Goal: Information Seeking & Learning: Learn about a topic

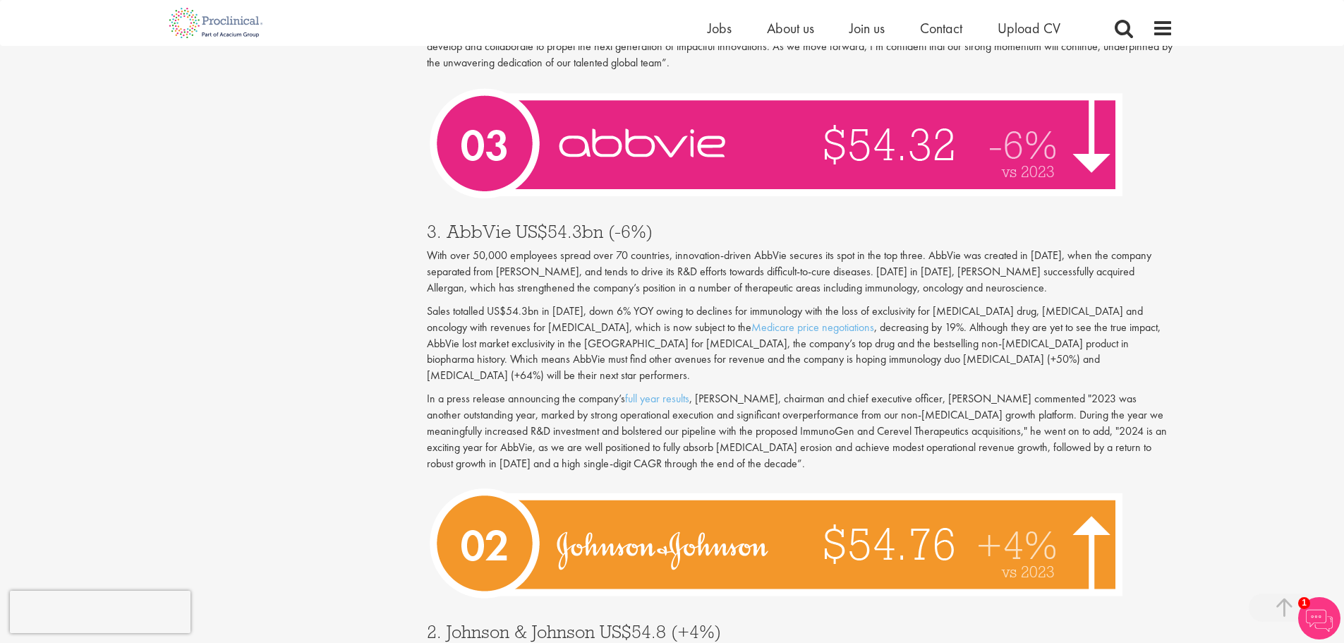
scroll to position [4155, 0]
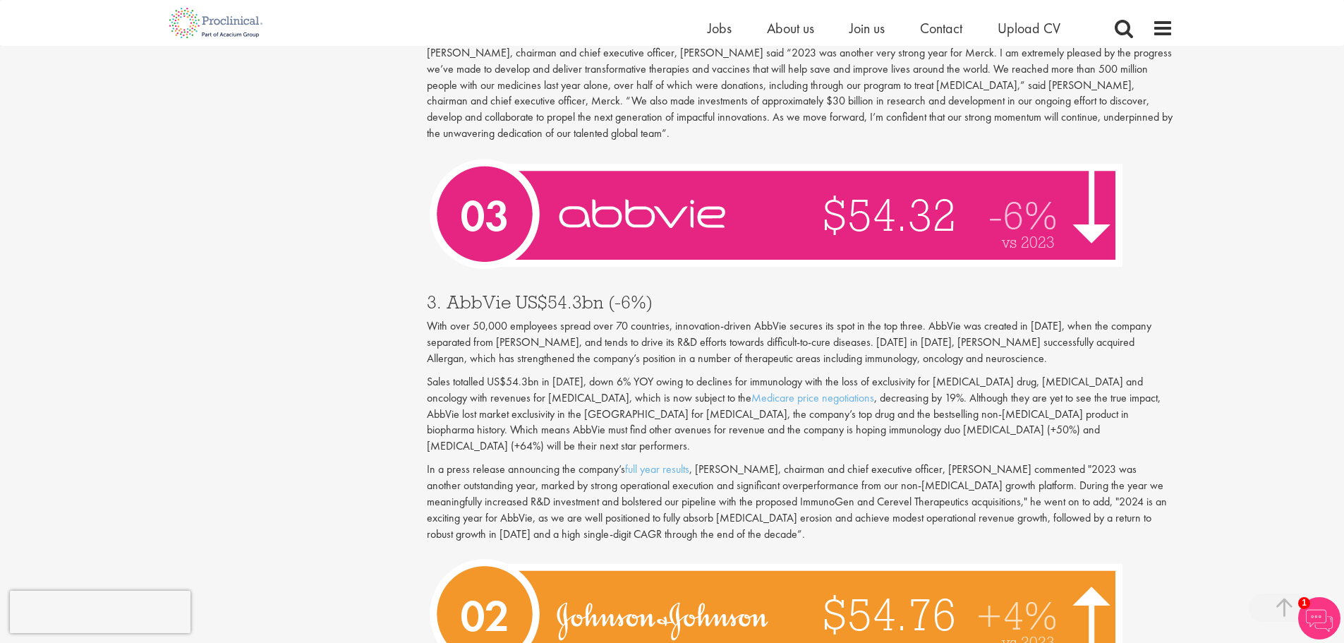
click at [1165, 374] on p "Sales totalled US$54.3bn in [DATE], down 6% YOY owing to declines for immunolog…" at bounding box center [800, 414] width 746 height 80
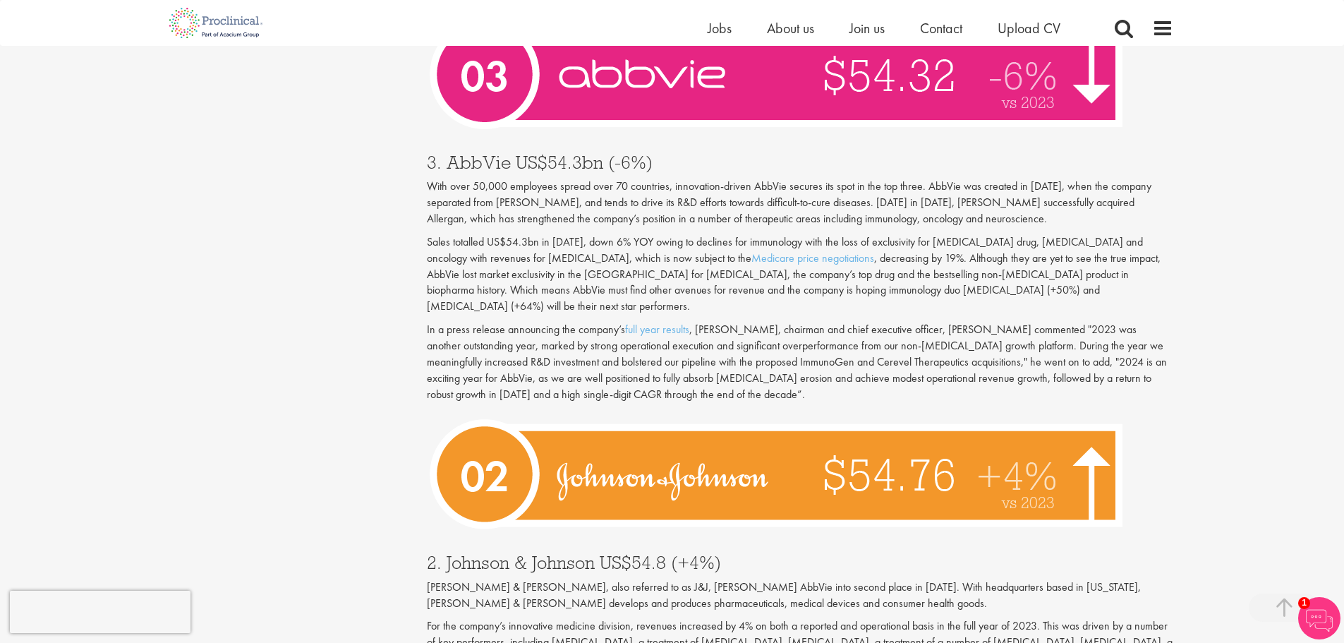
scroll to position [4296, 0]
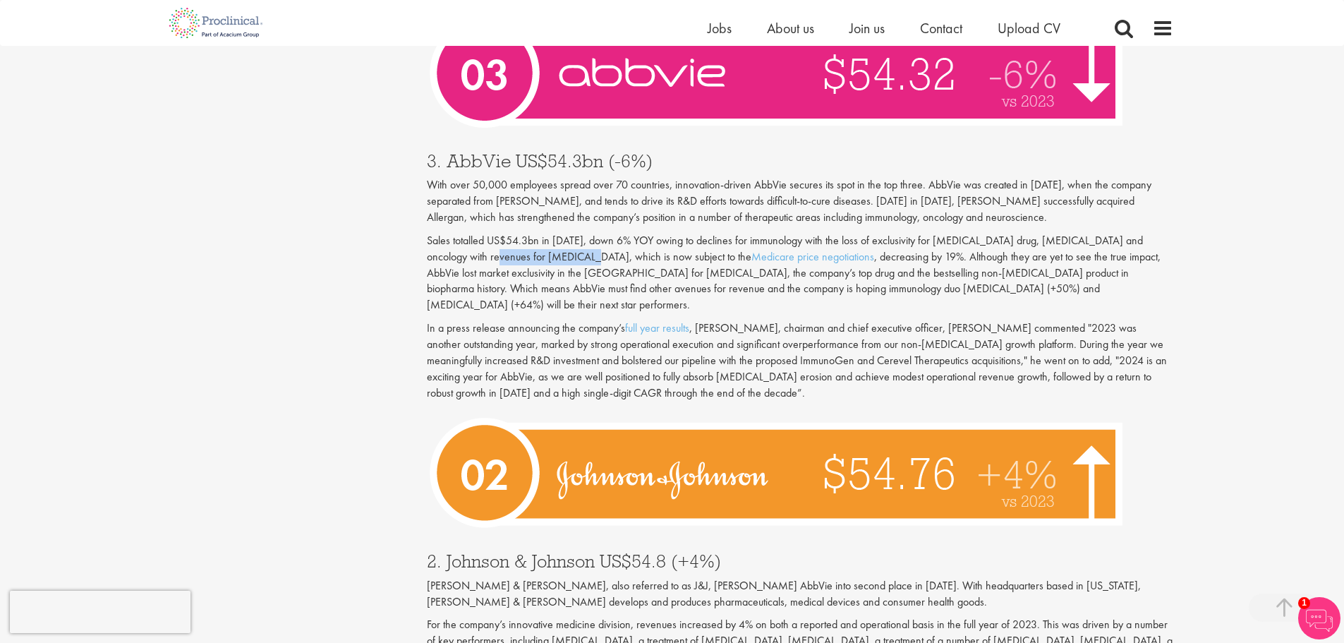
drag, startPoint x: 449, startPoint y: 206, endPoint x: 533, endPoint y: 208, distance: 84.0
click at [534, 233] on p "Sales totalled US$54.3bn in [DATE], down 6% YOY owing to declines for immunolog…" at bounding box center [800, 273] width 746 height 80
click at [911, 252] on div "3. AbbVie US$54.3bn (-6%) With over 50,000 employees spread over 70 countries, …" at bounding box center [799, 273] width 767 height 270
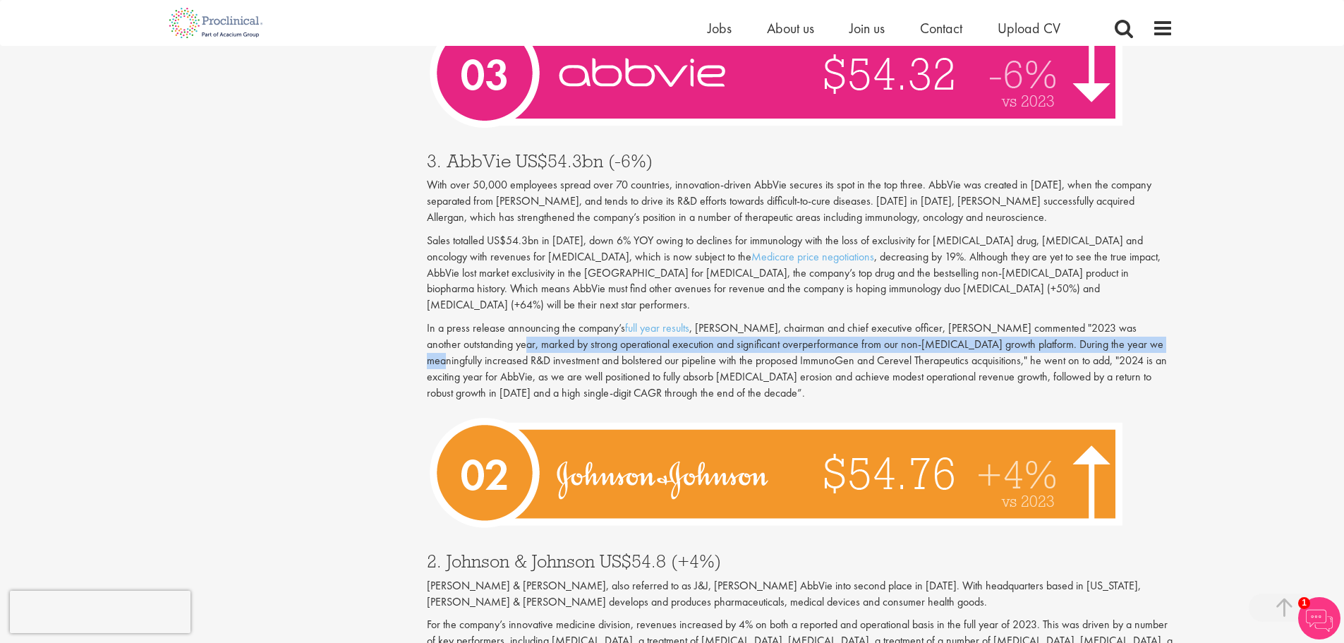
drag, startPoint x: 495, startPoint y: 279, endPoint x: 1155, endPoint y: 279, distance: 659.6
click at [1155, 320] on p "In a press release announcing the company’s full year results , [PERSON_NAME], …" at bounding box center [800, 360] width 746 height 80
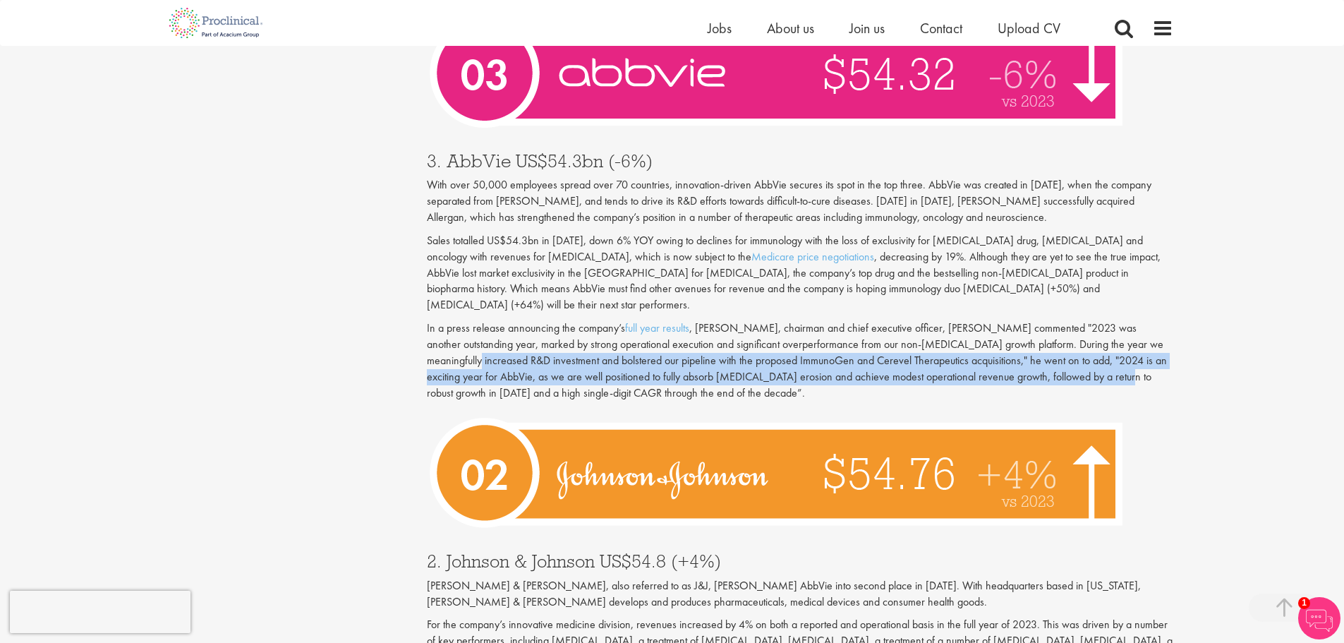
drag, startPoint x: 466, startPoint y: 297, endPoint x: 1100, endPoint y: 305, distance: 634.9
click at [1100, 320] on p "In a press release announcing the company’s full year results , [PERSON_NAME], …" at bounding box center [800, 360] width 746 height 80
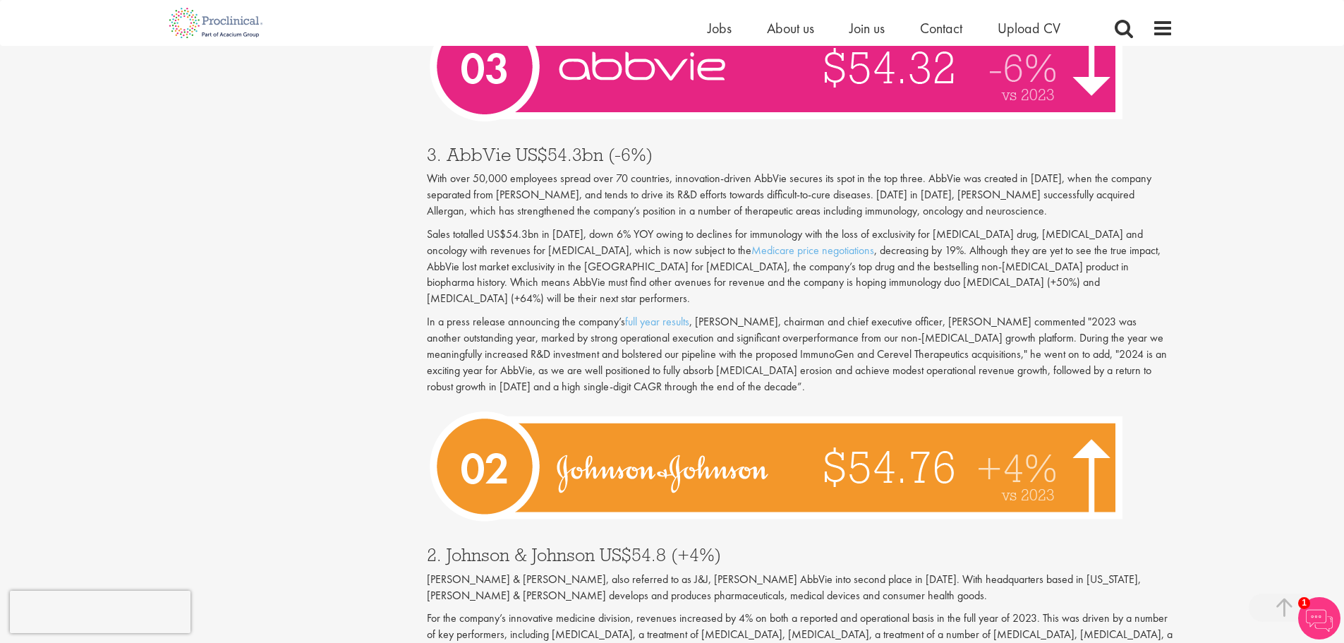
scroll to position [4084, 0]
